Goal: Task Accomplishment & Management: Manage account settings

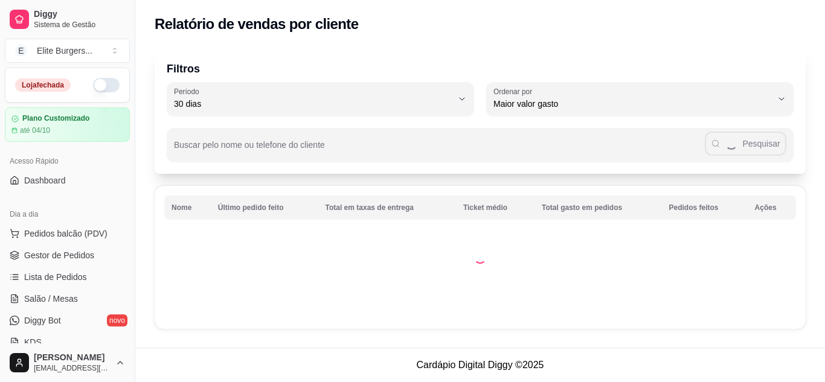
select select "30"
select select "HIGHEST_TOTAL_SPENT_WITH_ORDERS"
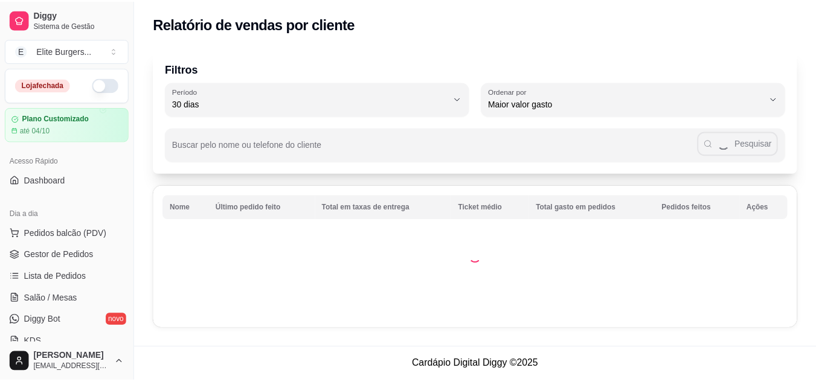
scroll to position [280, 0]
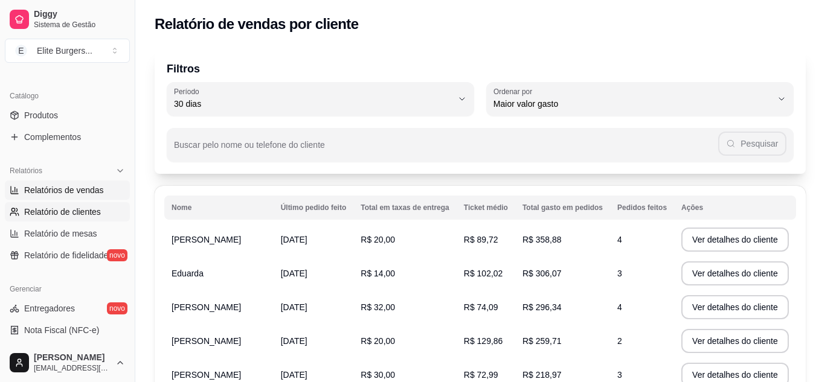
click at [77, 187] on span "Relatórios de vendas" at bounding box center [64, 190] width 80 height 12
select select "ALL"
select select "0"
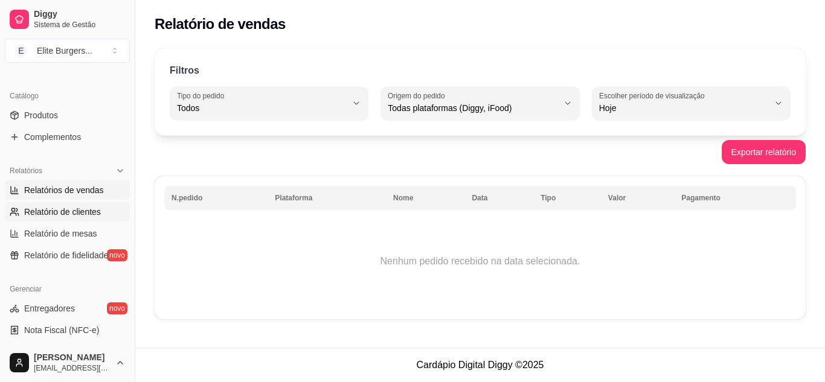
click at [79, 214] on span "Relatório de clientes" at bounding box center [62, 212] width 77 height 12
select select "30"
select select "HIGHEST_TOTAL_SPENT_WITH_ORDERS"
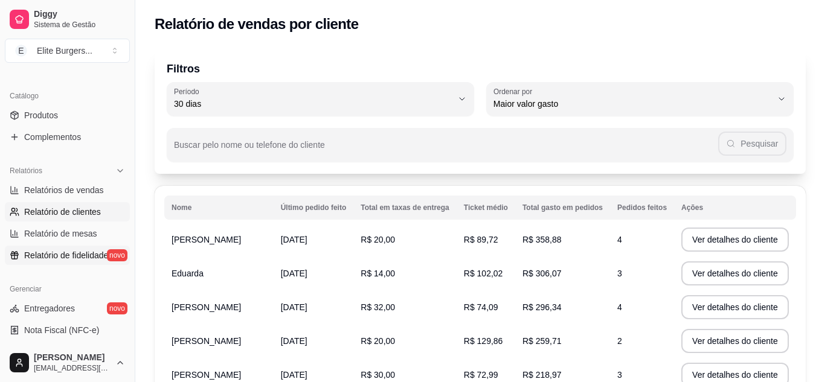
click at [74, 254] on span "Relatório de fidelidade" at bounding box center [66, 255] width 84 height 12
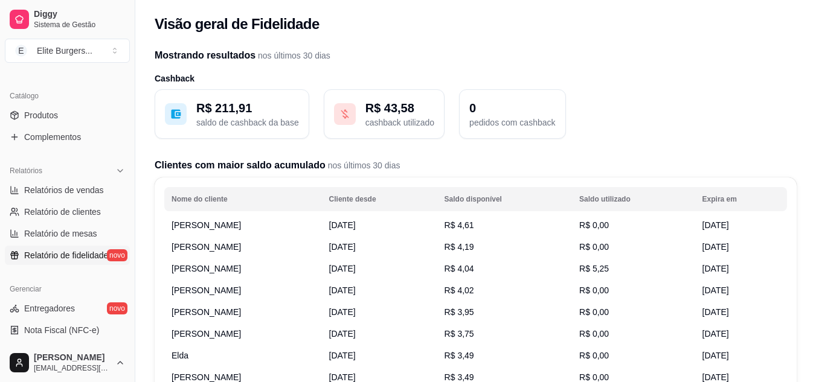
drag, startPoint x: 137, startPoint y: 196, endPoint x: 126, endPoint y: 179, distance: 19.6
click at [137, 177] on button "Toggle Sidebar" at bounding box center [135, 191] width 10 height 382
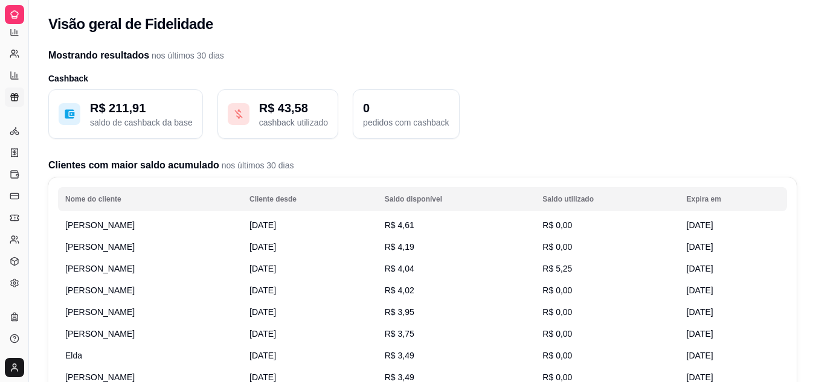
scroll to position [201, 0]
click at [27, 179] on button "Toggle Sidebar" at bounding box center [29, 191] width 10 height 382
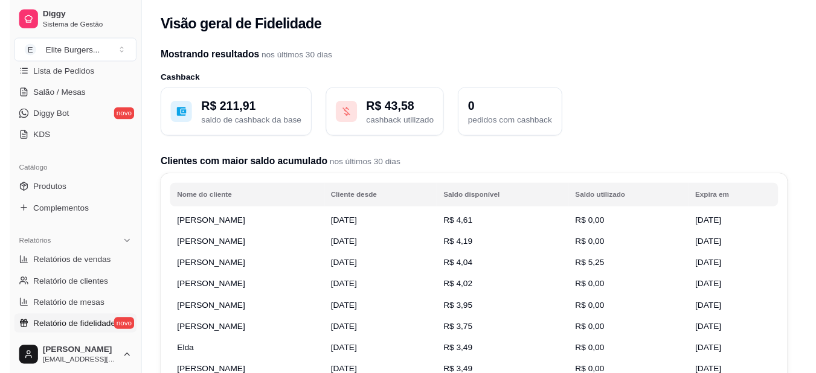
scroll to position [0, 0]
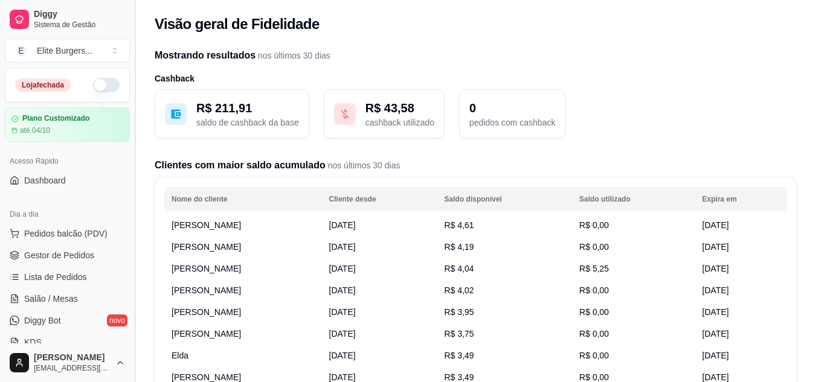
drag, startPoint x: 130, startPoint y: 104, endPoint x: 129, endPoint y: 130, distance: 26.0
click at [130, 129] on button "Toggle Sidebar" at bounding box center [135, 191] width 10 height 382
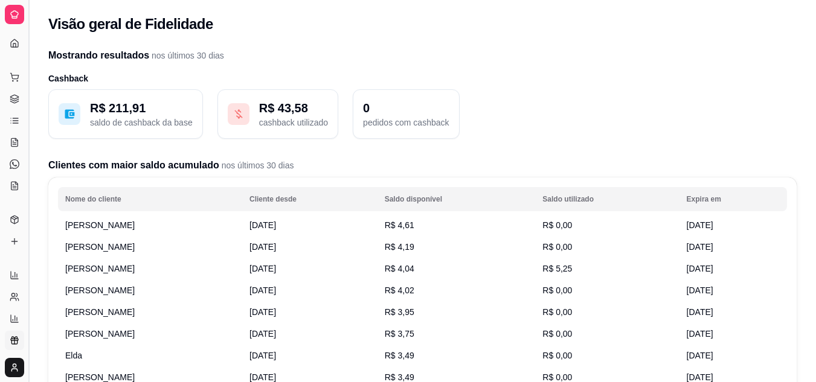
click at [31, 126] on button "Toggle Sidebar" at bounding box center [29, 191] width 10 height 382
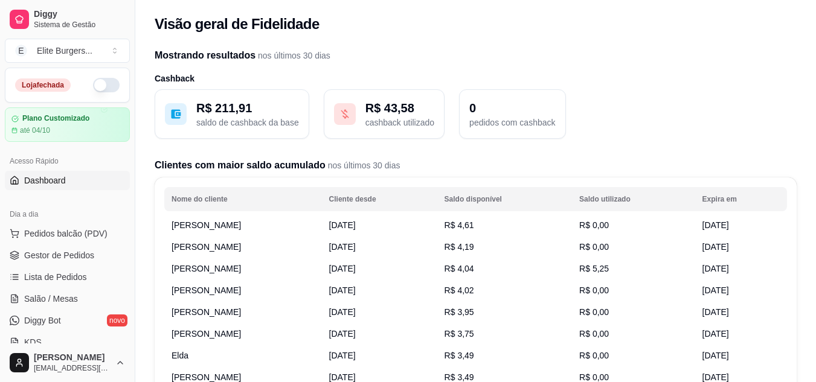
click at [69, 184] on link "Dashboard" at bounding box center [67, 180] width 125 height 19
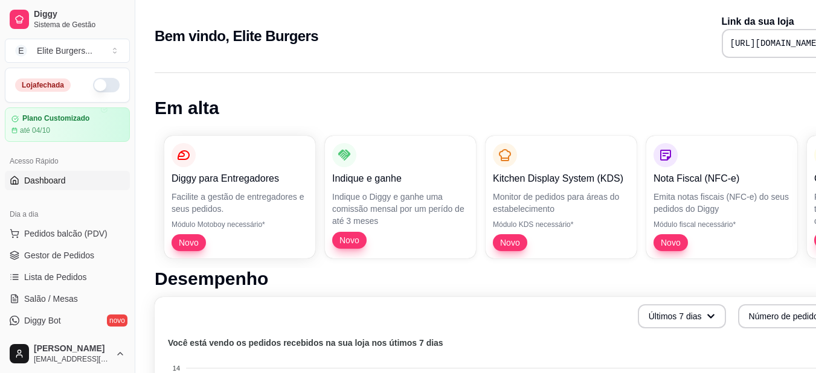
click at [104, 85] on button "button" at bounding box center [106, 85] width 27 height 14
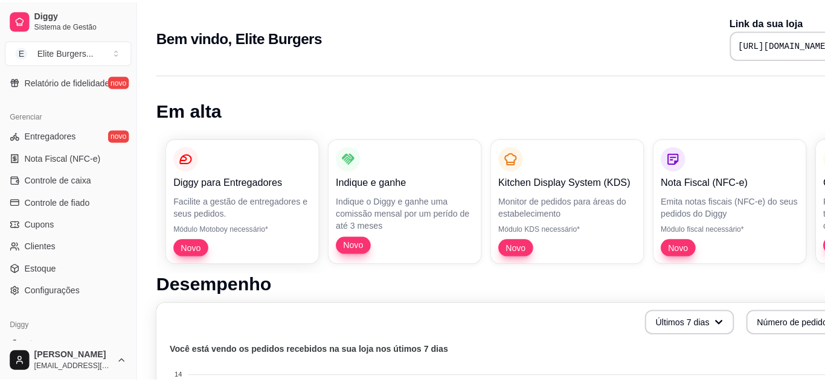
scroll to position [487, 0]
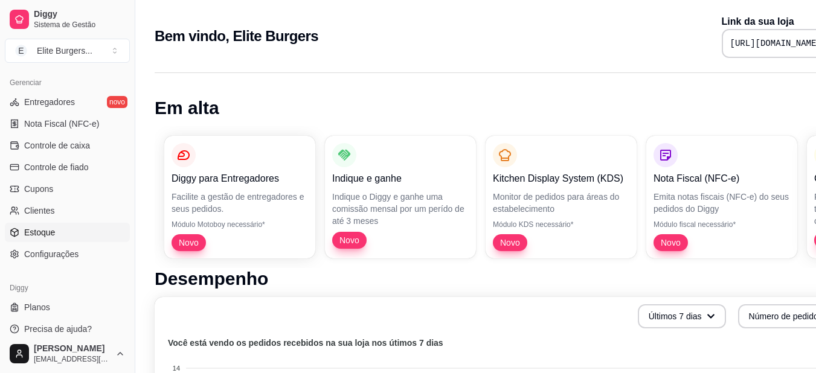
click at [39, 234] on span "Estoque" at bounding box center [39, 233] width 31 height 12
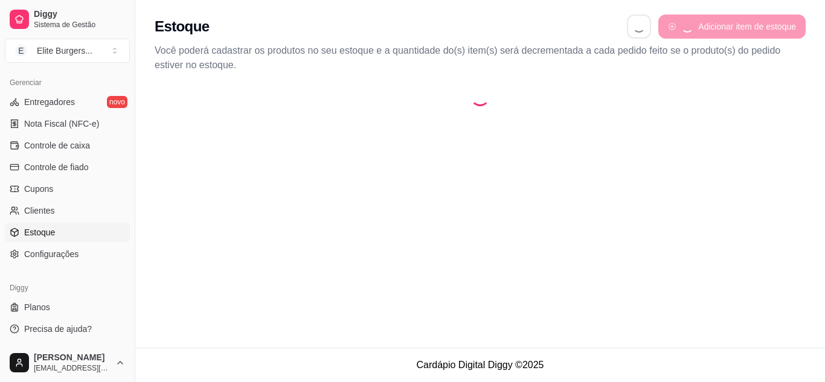
select select "QUANTITY_ORDER"
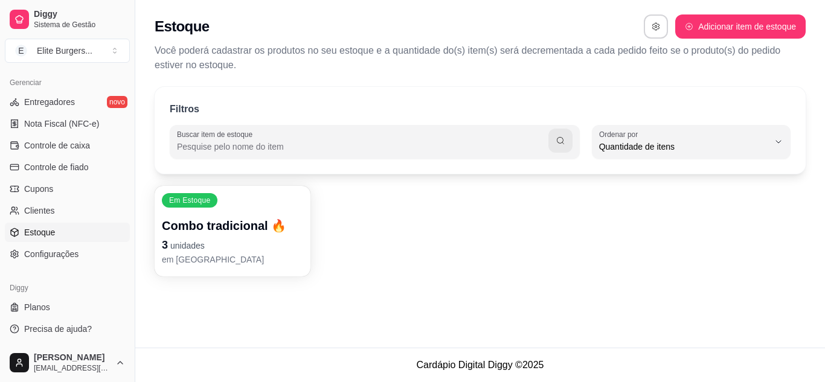
scroll to position [11, 0]
click at [193, 254] on p "em [GEOGRAPHIC_DATA]" at bounding box center [232, 260] width 141 height 12
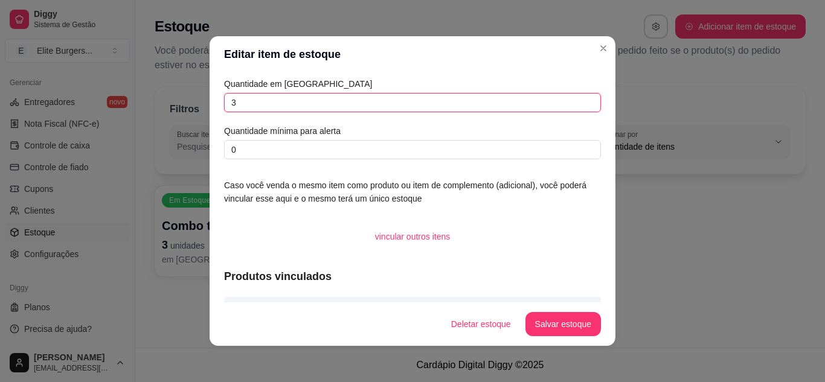
click at [259, 103] on input "3" at bounding box center [412, 102] width 377 height 19
type input "5"
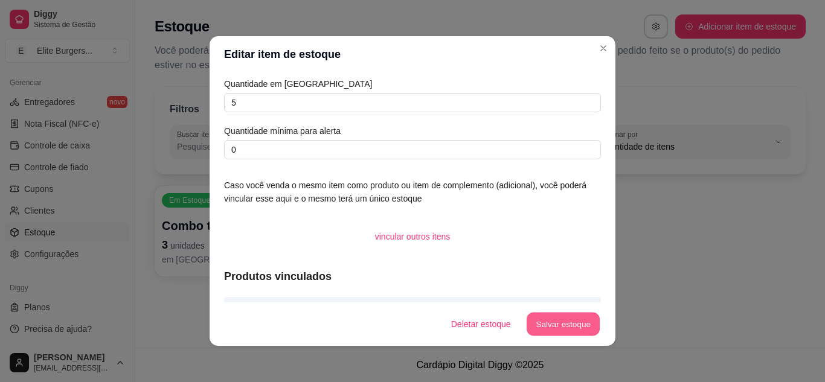
click at [577, 320] on button "Salvar estoque" at bounding box center [563, 325] width 74 height 24
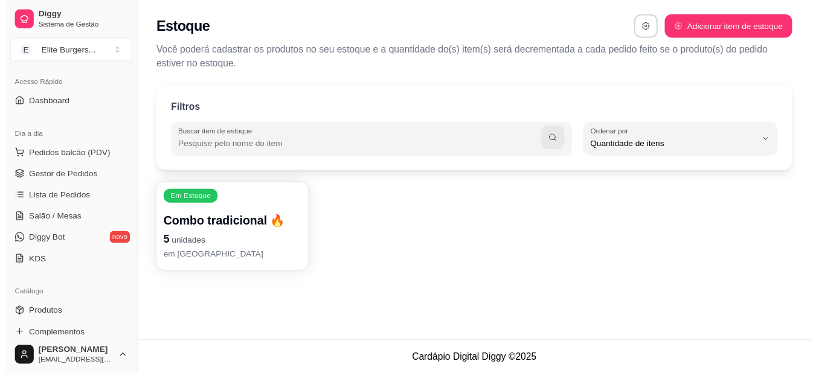
scroll to position [0, 0]
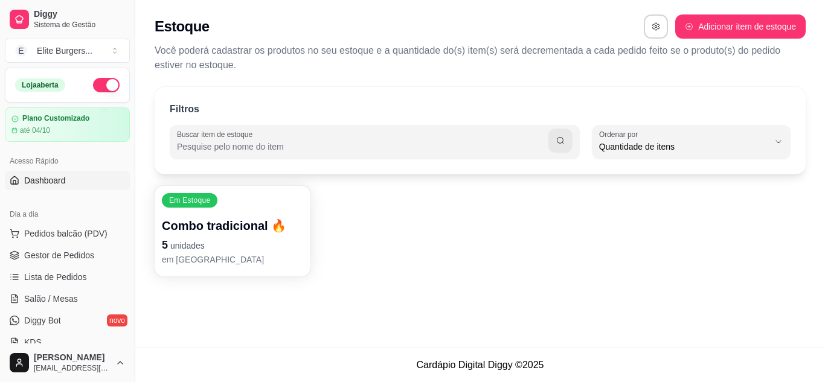
click at [40, 184] on span "Dashboard" at bounding box center [45, 181] width 42 height 12
